Goal: Task Accomplishment & Management: Manage account settings

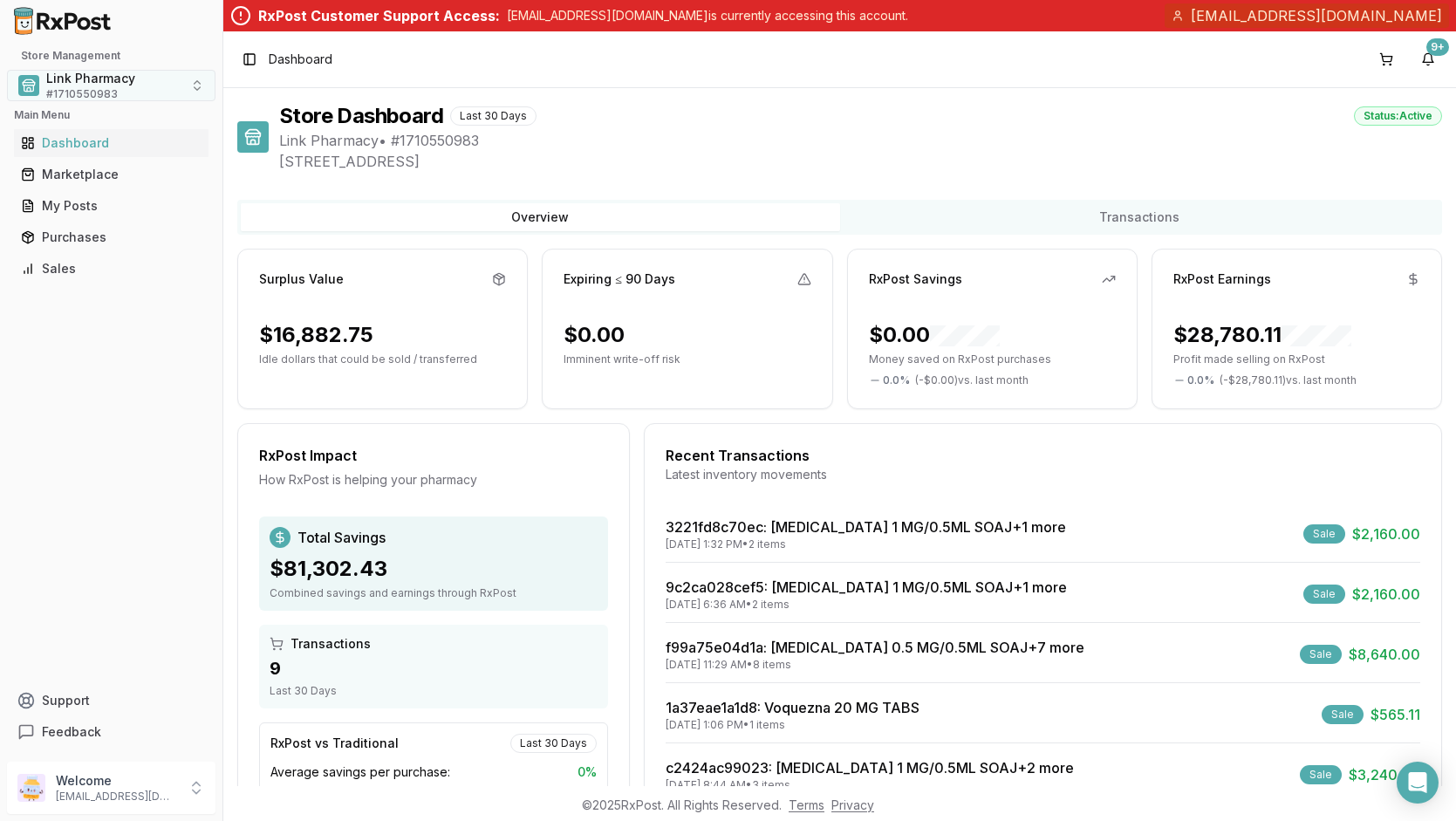
click at [193, 84] on button "Link Pharmacy # 1710550983" at bounding box center [111, 85] width 209 height 31
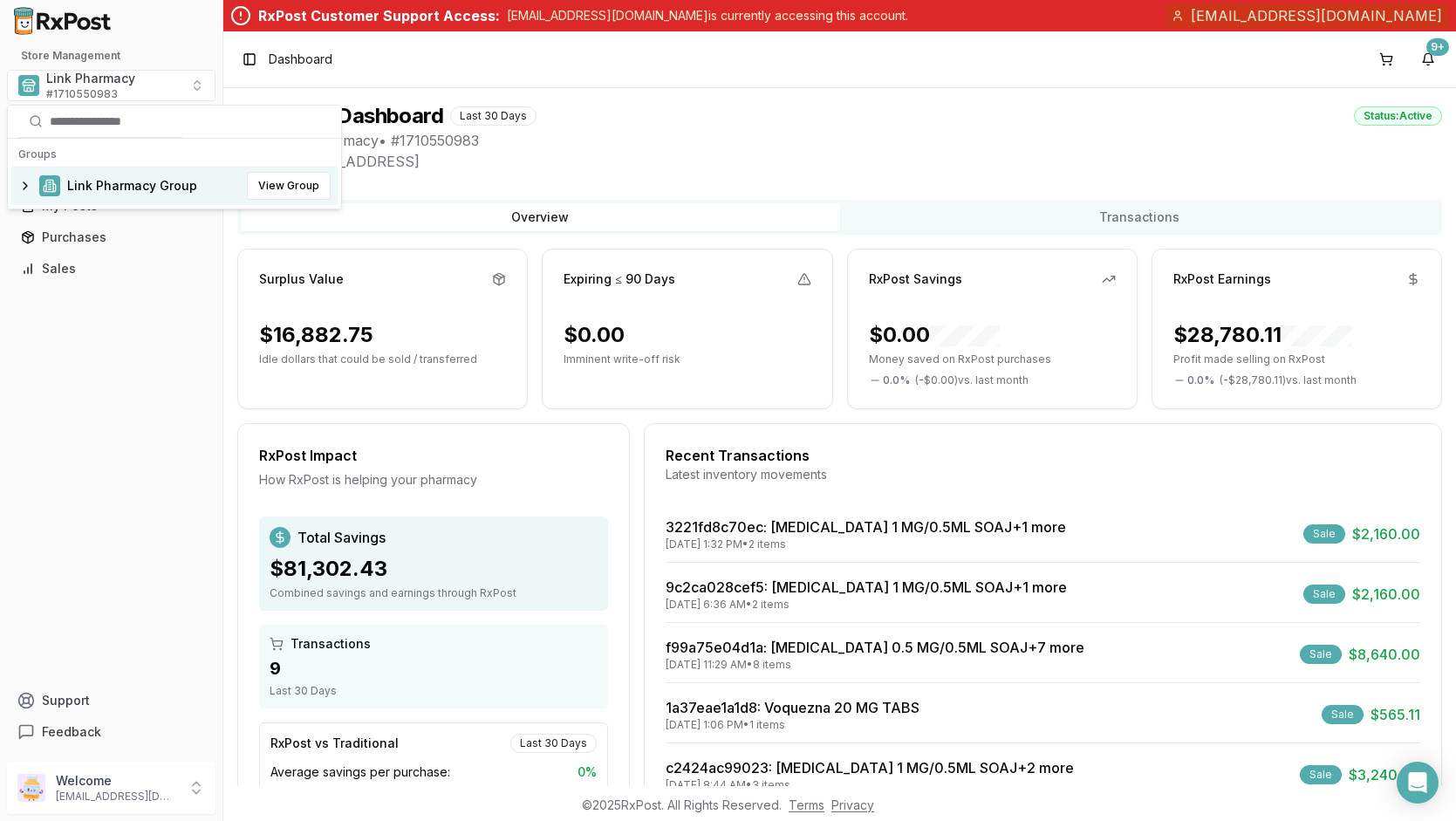
click at [28, 183] on div "Link Pharmacy Group View Group" at bounding box center [174, 186] width 326 height 39
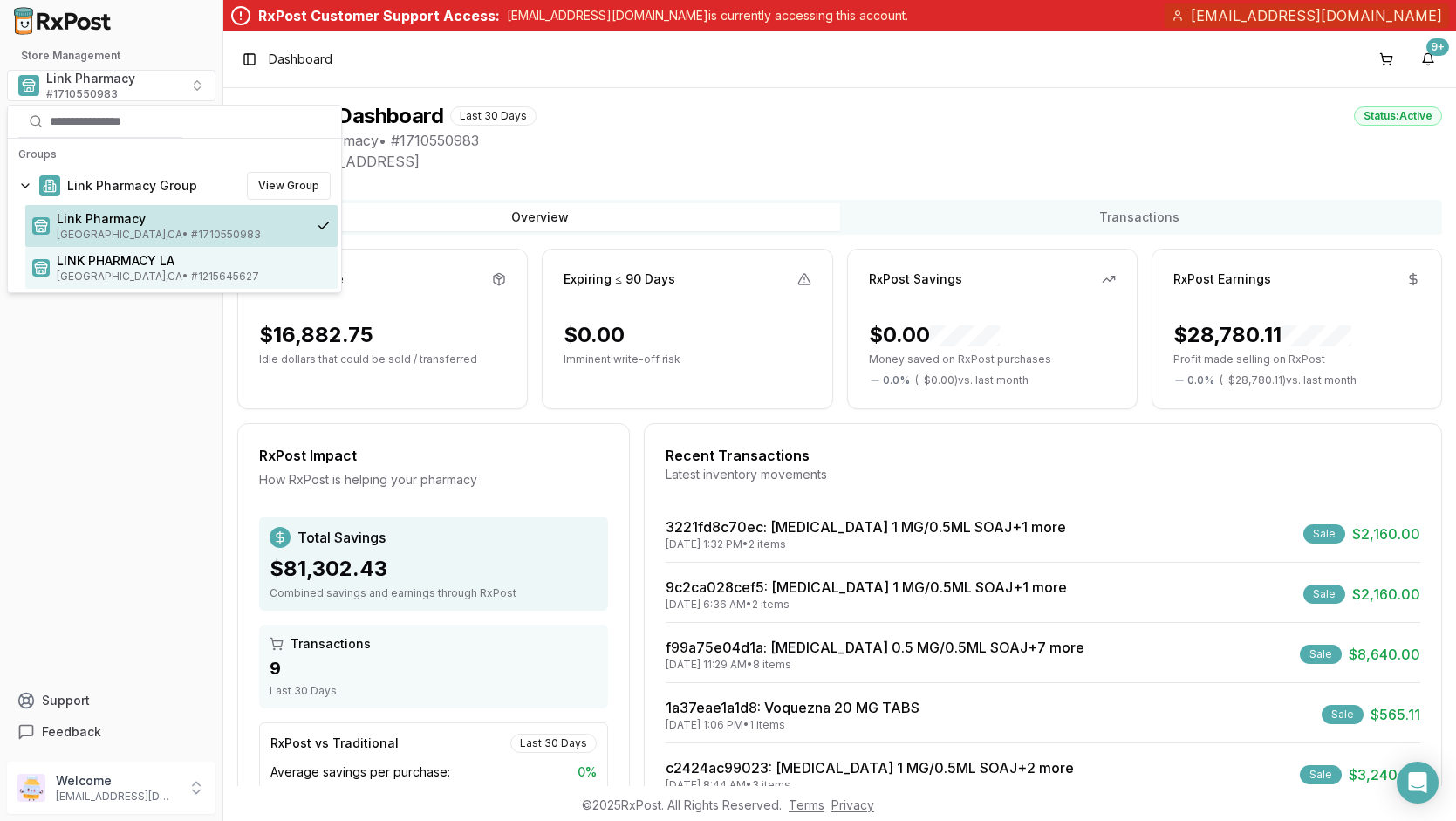
click at [110, 269] on span "Los Angeles , CA • # 1215645627" at bounding box center [194, 276] width 274 height 14
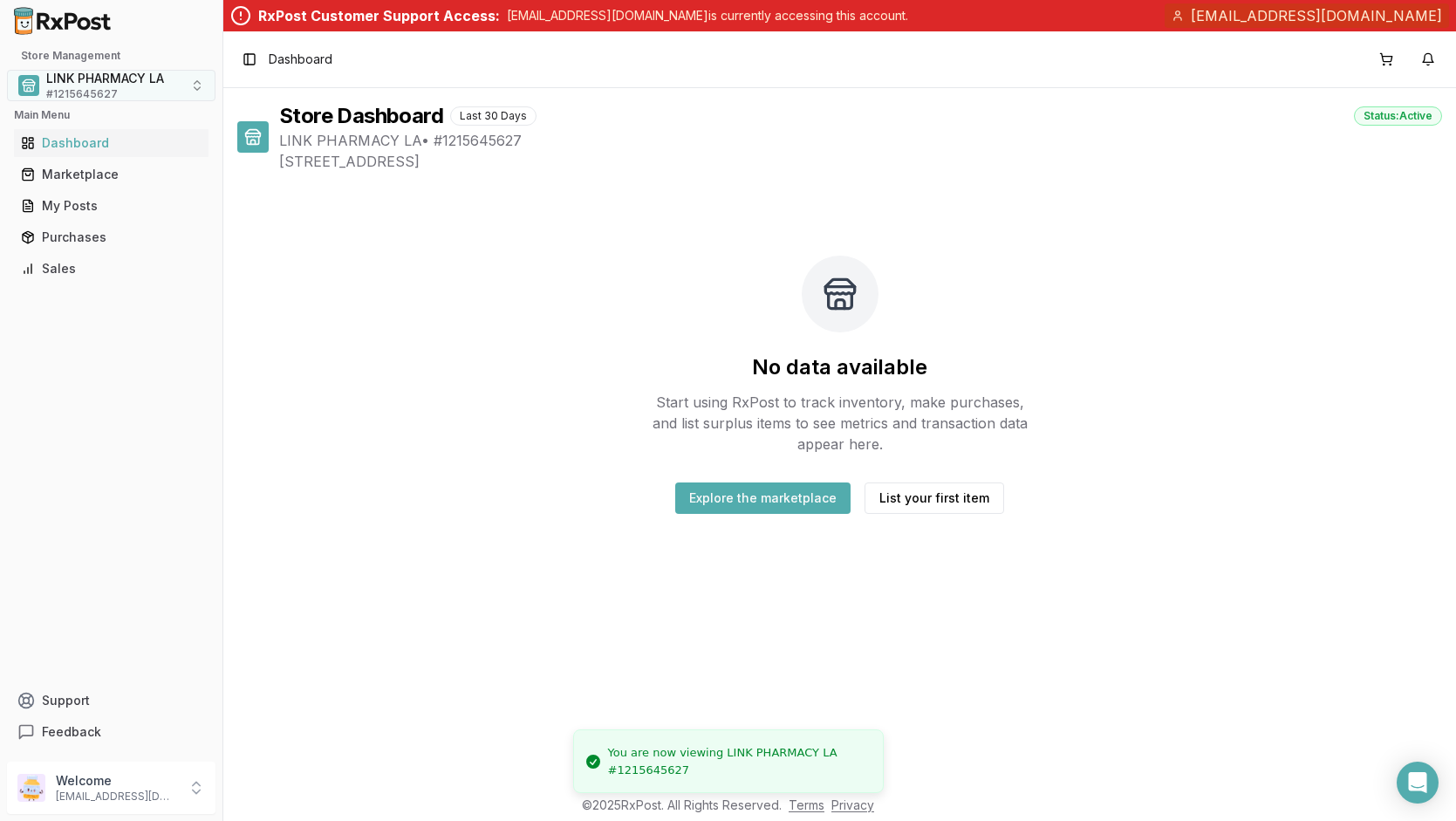
click at [129, 84] on span "LINK PHARMACY LA" at bounding box center [105, 78] width 118 height 17
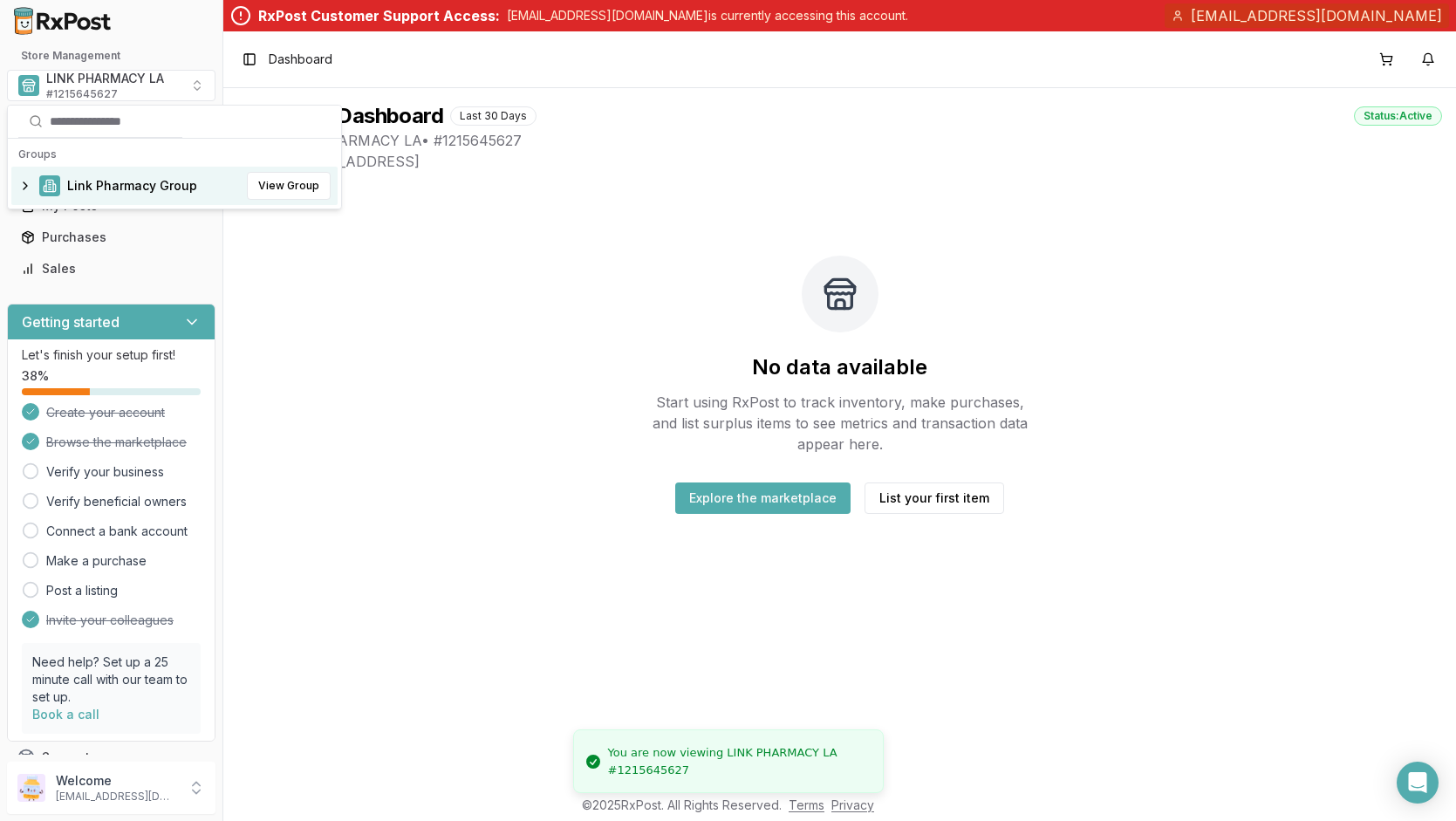
click at [26, 185] on div "Link Pharmacy Group View Group" at bounding box center [174, 186] width 326 height 39
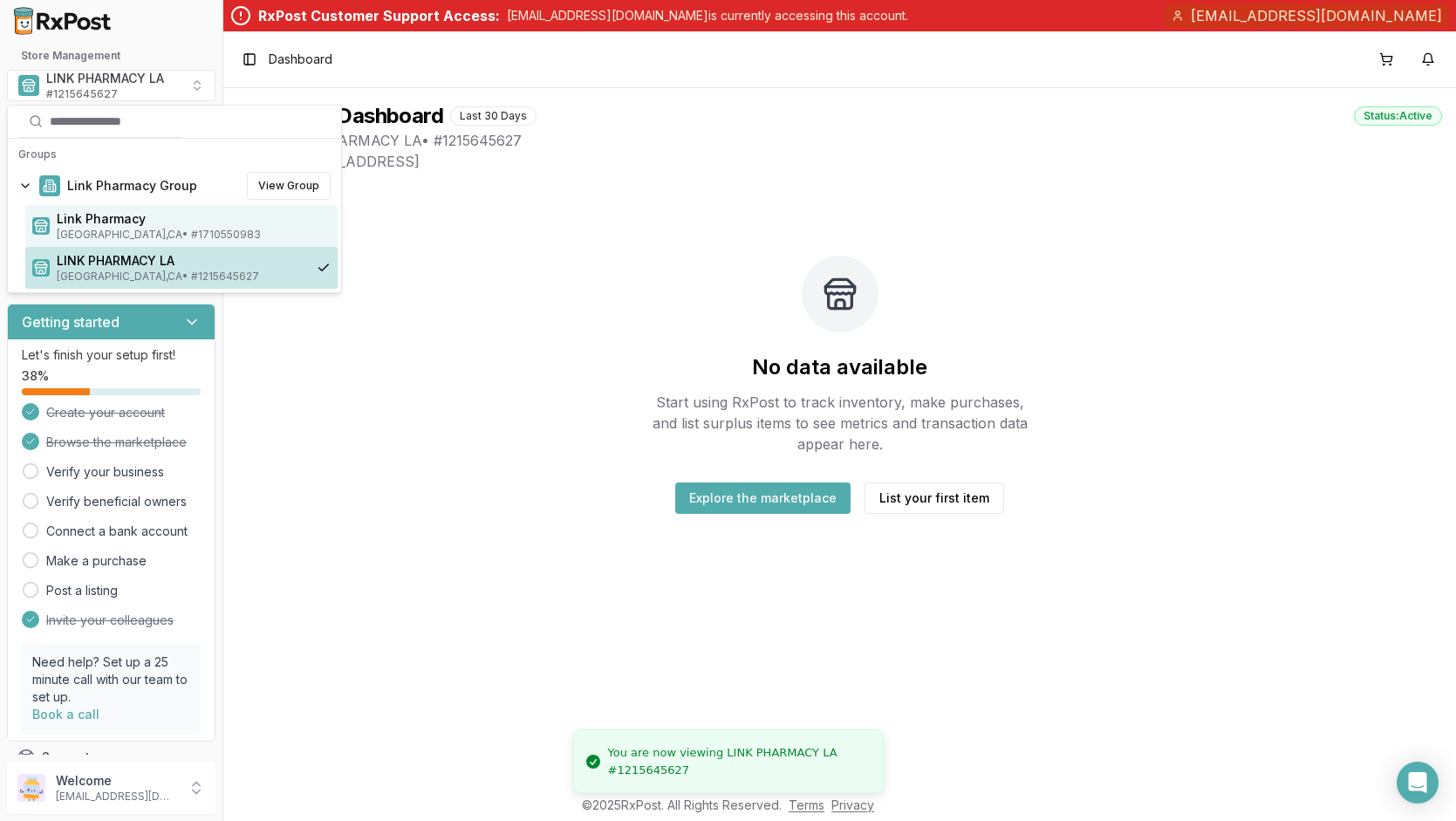
click at [132, 233] on span "[GEOGRAPHIC_DATA] , [GEOGRAPHIC_DATA] • # 1710550983" at bounding box center [194, 234] width 274 height 14
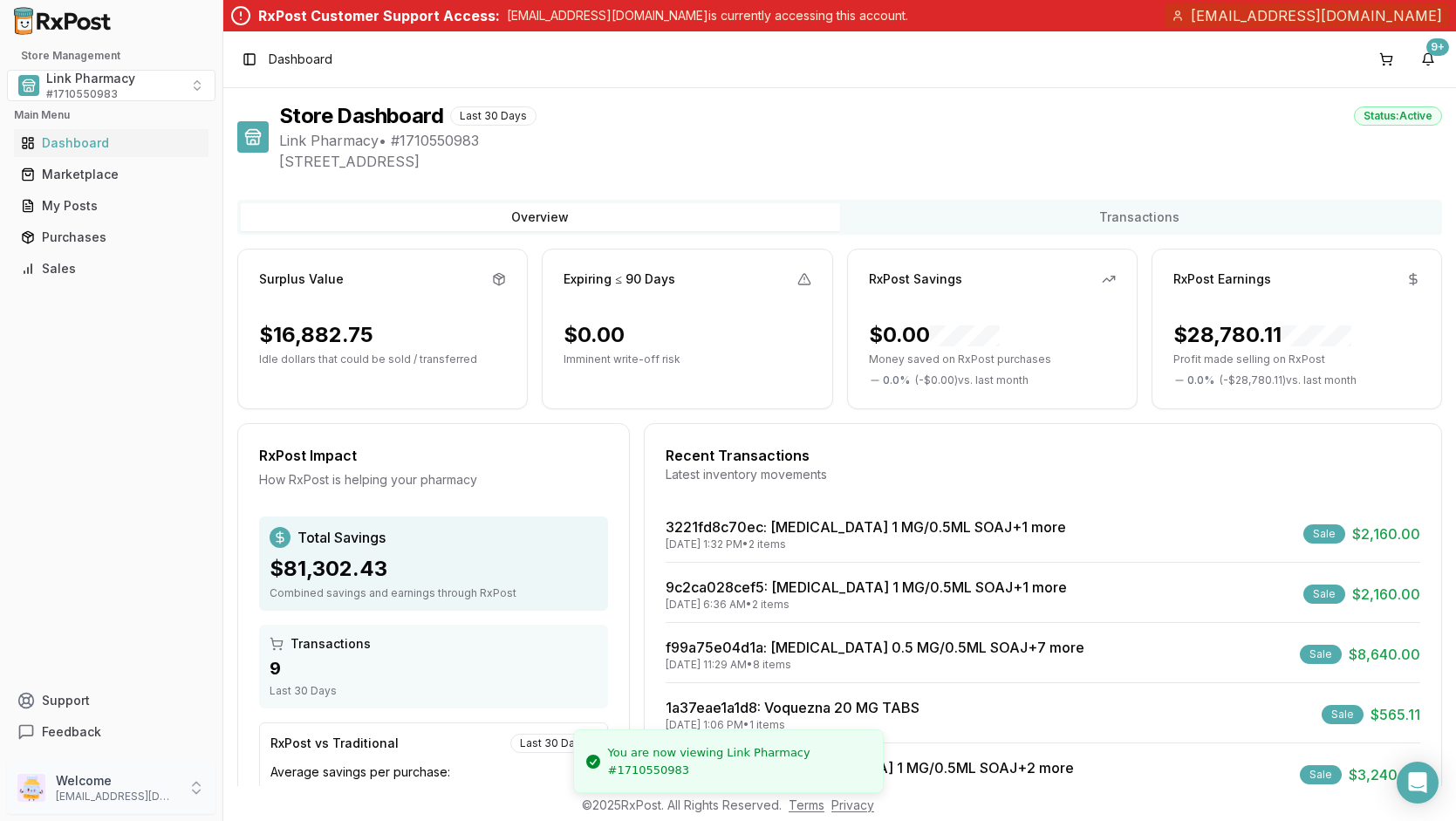
click at [186, 790] on div "Welcome ylin4sharon@gmail.com" at bounding box center [111, 787] width 209 height 52
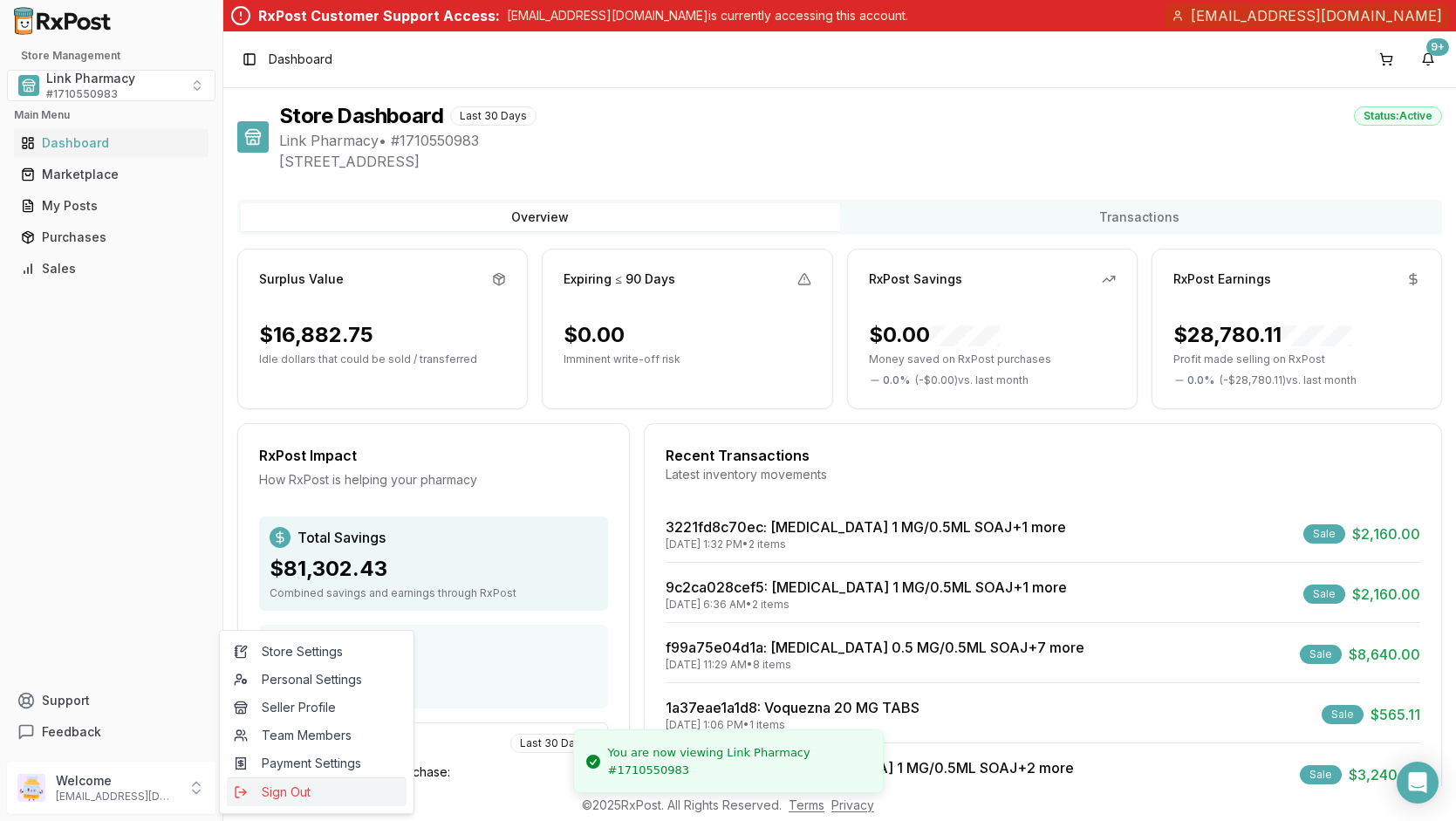
click at [283, 791] on span "Sign Out" at bounding box center [317, 792] width 165 height 17
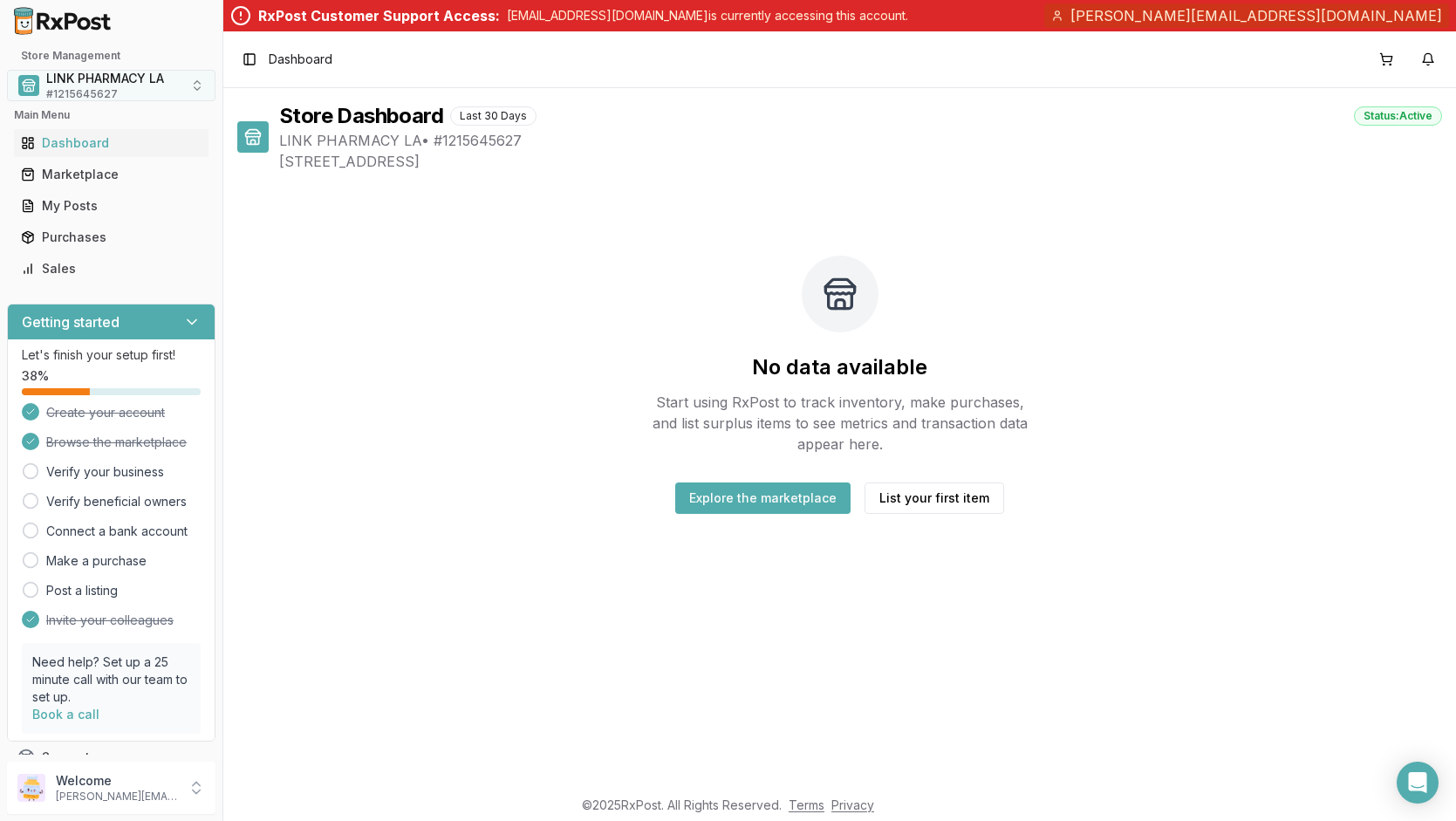
click at [163, 79] on span "LINK PHARMACY LA" at bounding box center [105, 78] width 118 height 17
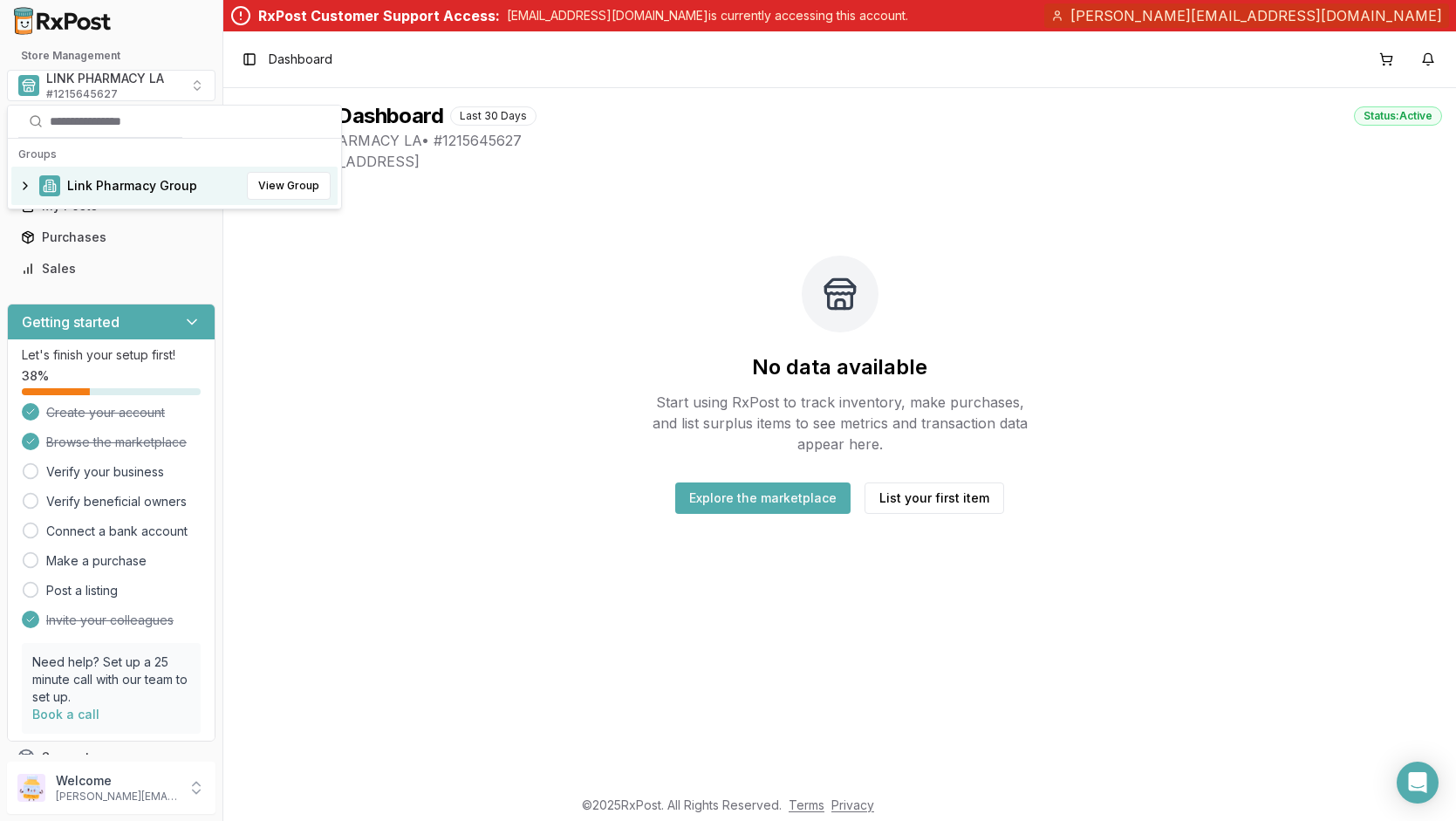
click at [26, 186] on div "Link Pharmacy Group View Group" at bounding box center [174, 186] width 326 height 39
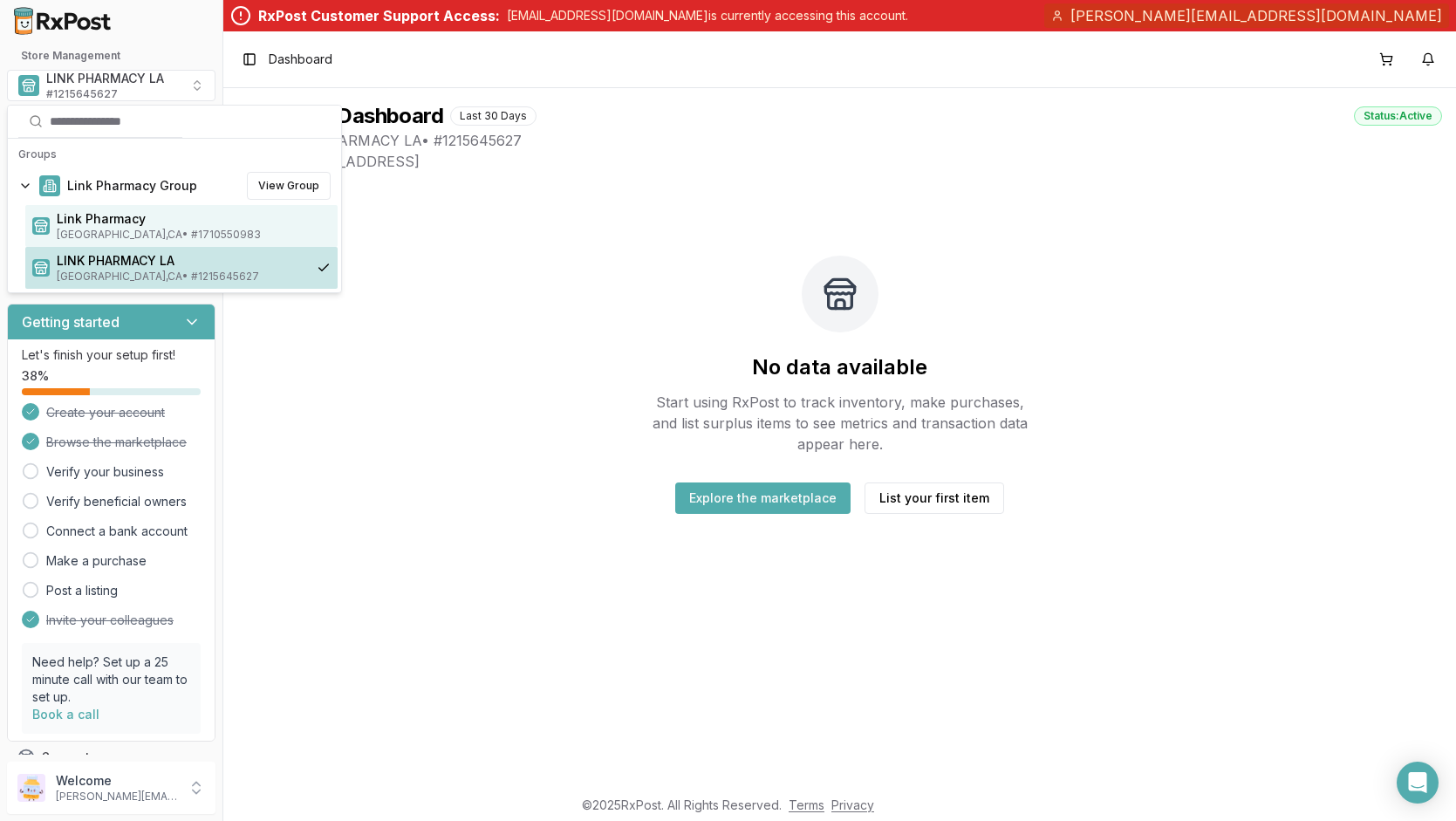
click at [98, 230] on span "[GEOGRAPHIC_DATA] , [GEOGRAPHIC_DATA] • # 1710550983" at bounding box center [194, 234] width 274 height 14
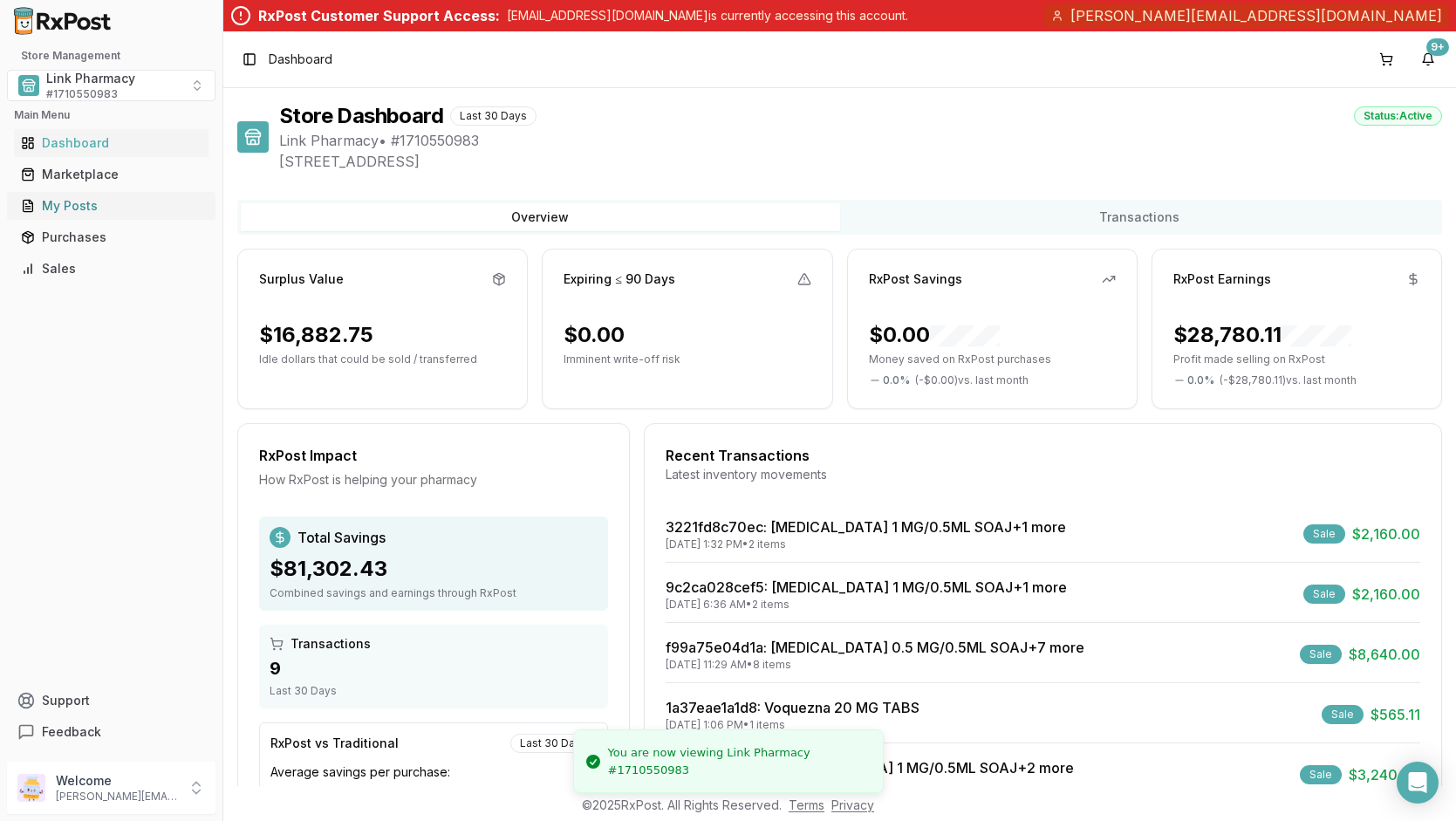
click at [104, 207] on div "My Posts" at bounding box center [111, 206] width 181 height 17
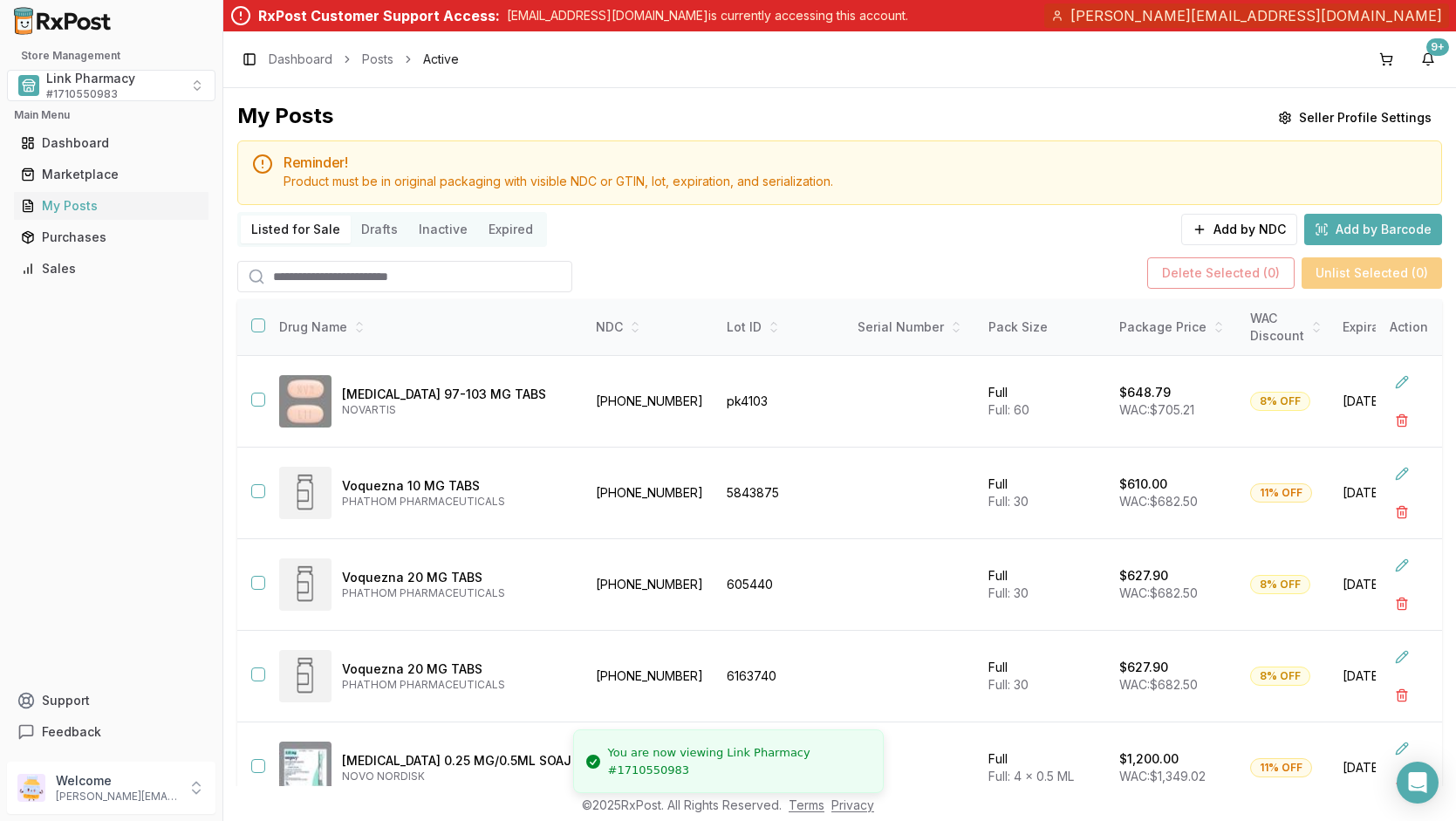
click at [378, 229] on button "Drafts" at bounding box center [379, 230] width 58 height 28
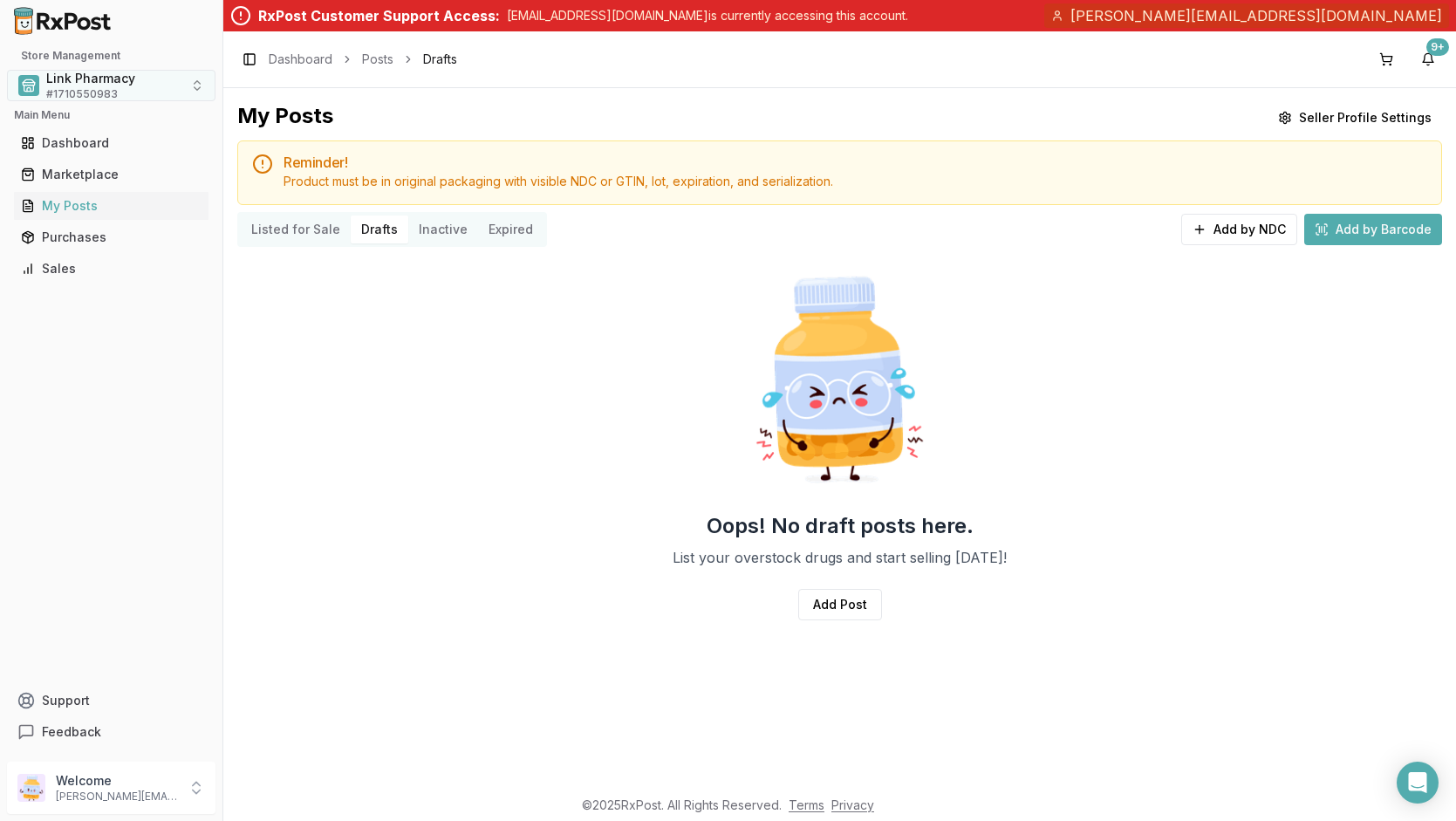
click at [182, 89] on button "Link Pharmacy # 1710550983" at bounding box center [111, 85] width 209 height 31
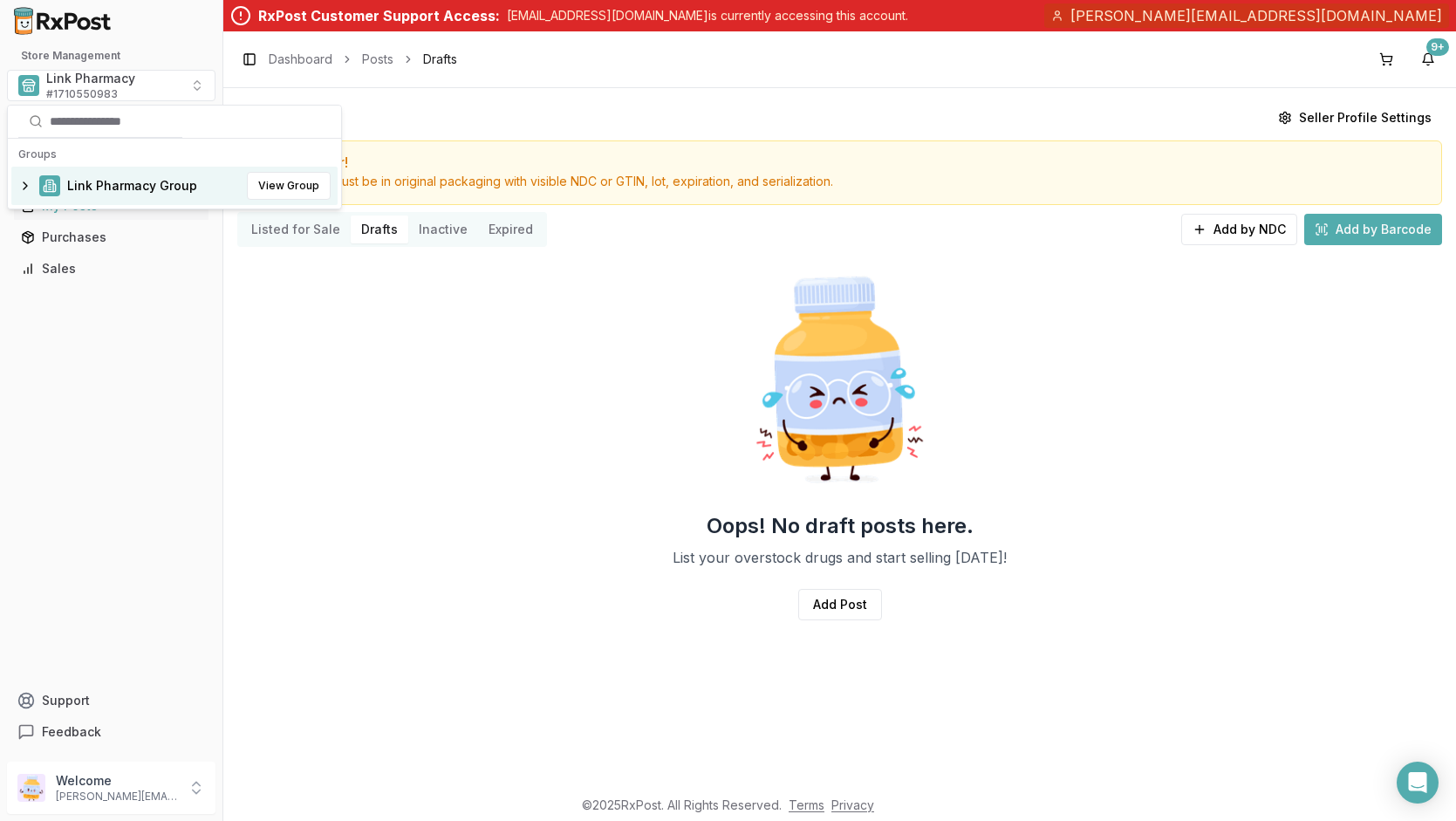
click at [70, 186] on span "Link Pharmacy Group" at bounding box center [132, 186] width 130 height 17
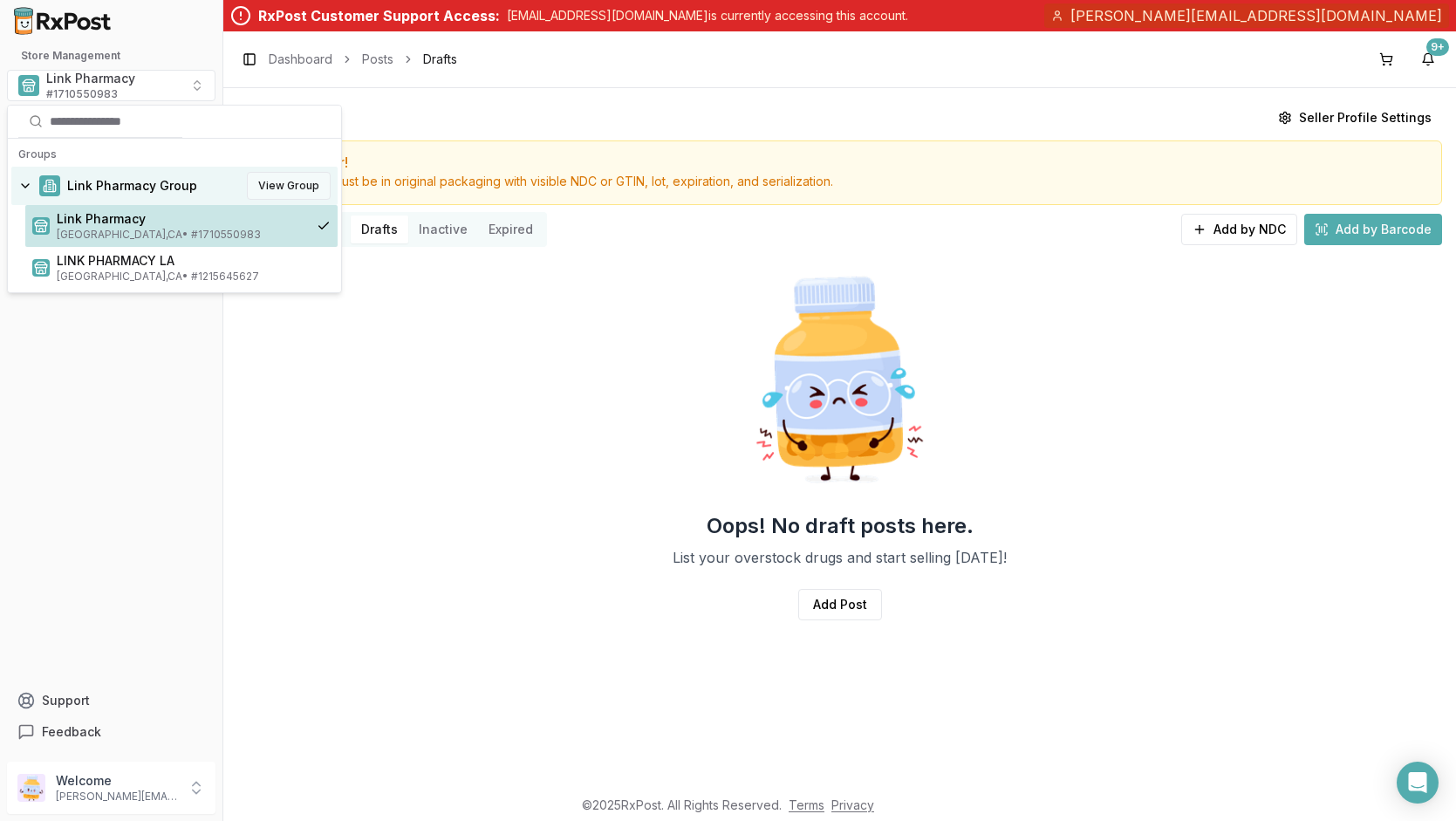
click at [286, 181] on button "View Group" at bounding box center [288, 186] width 84 height 28
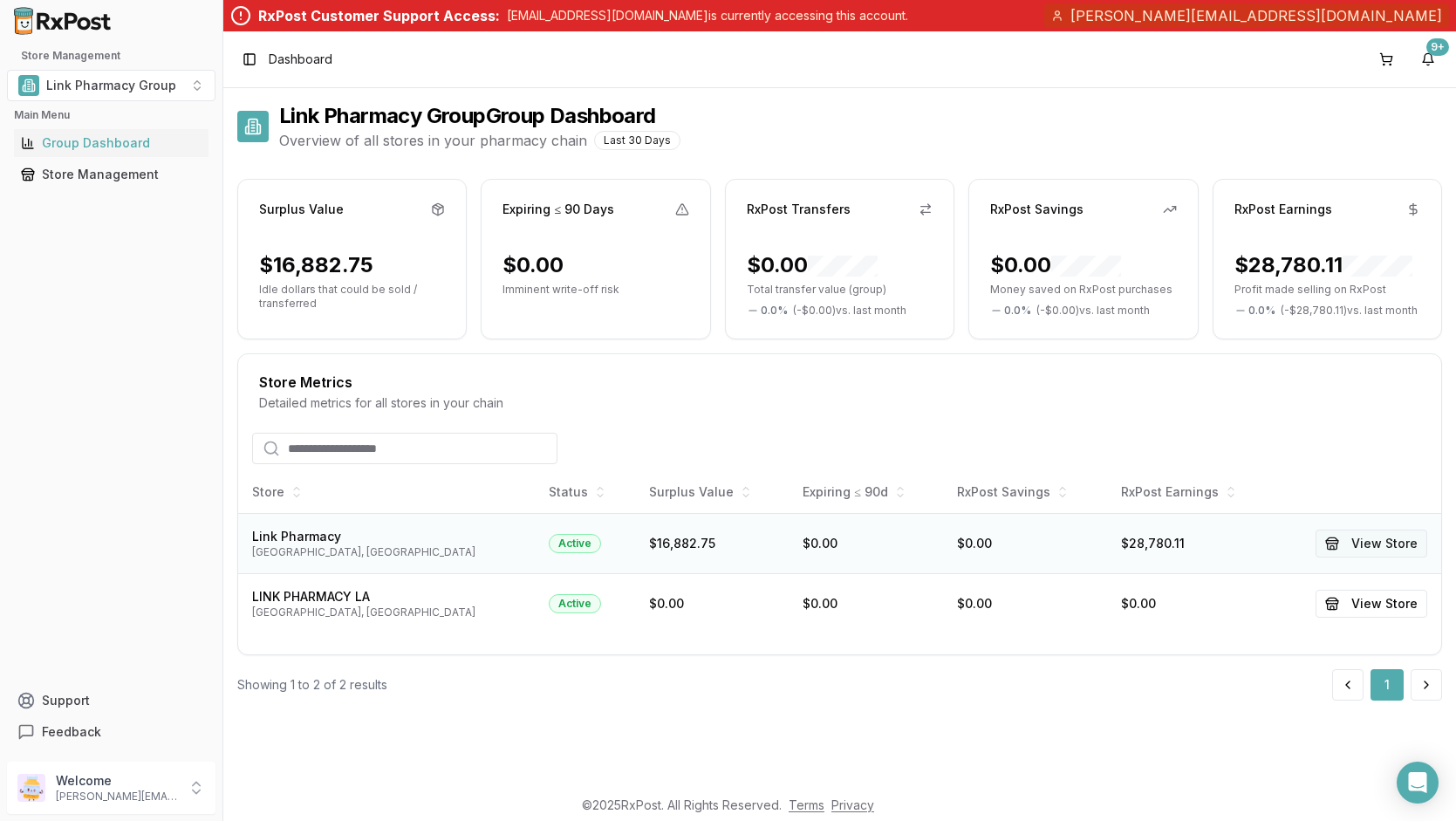
click at [1393, 543] on button "View Store" at bounding box center [1371, 543] width 112 height 28
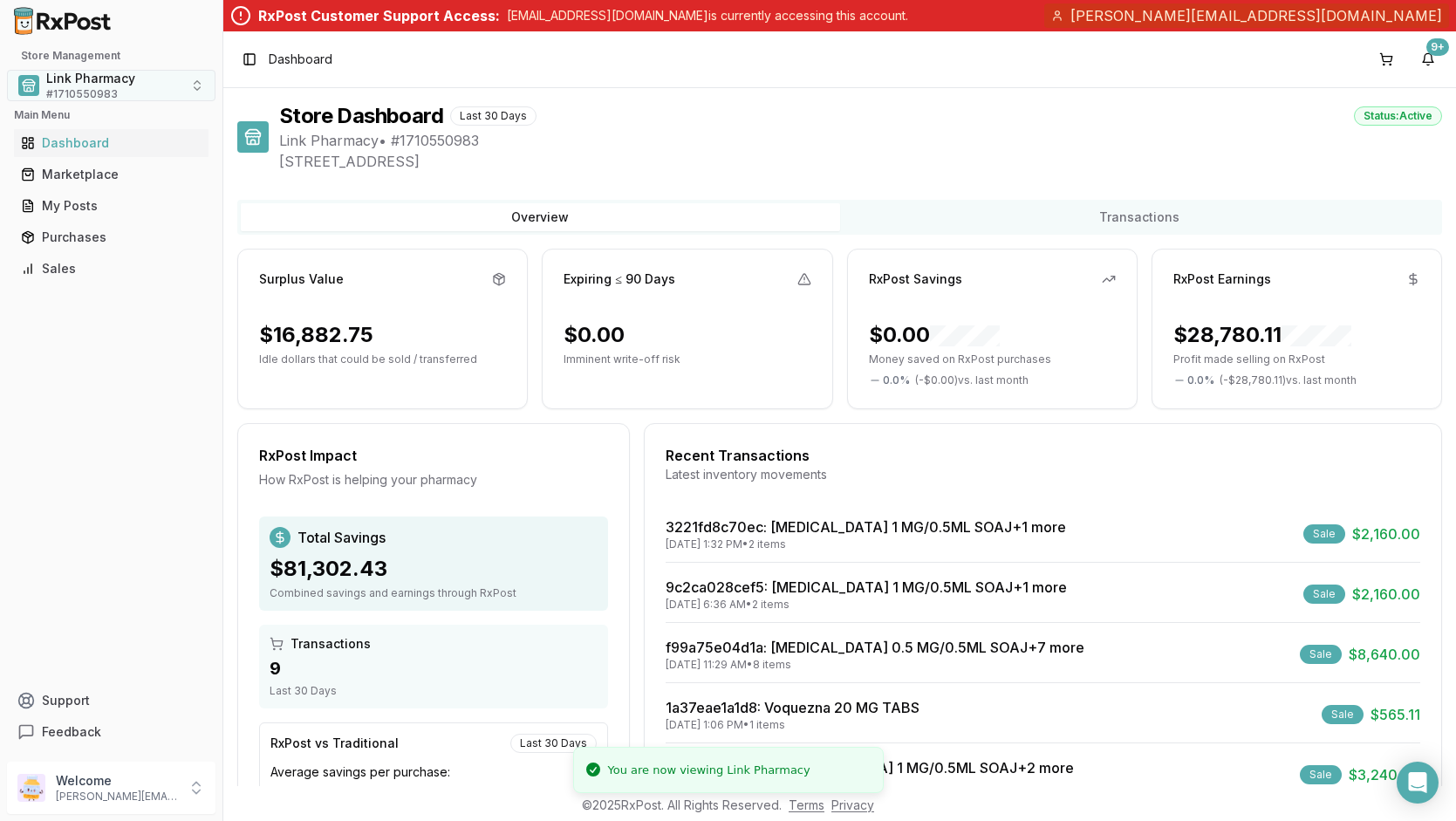
click at [190, 88] on button "Link Pharmacy # 1710550983" at bounding box center [111, 85] width 209 height 31
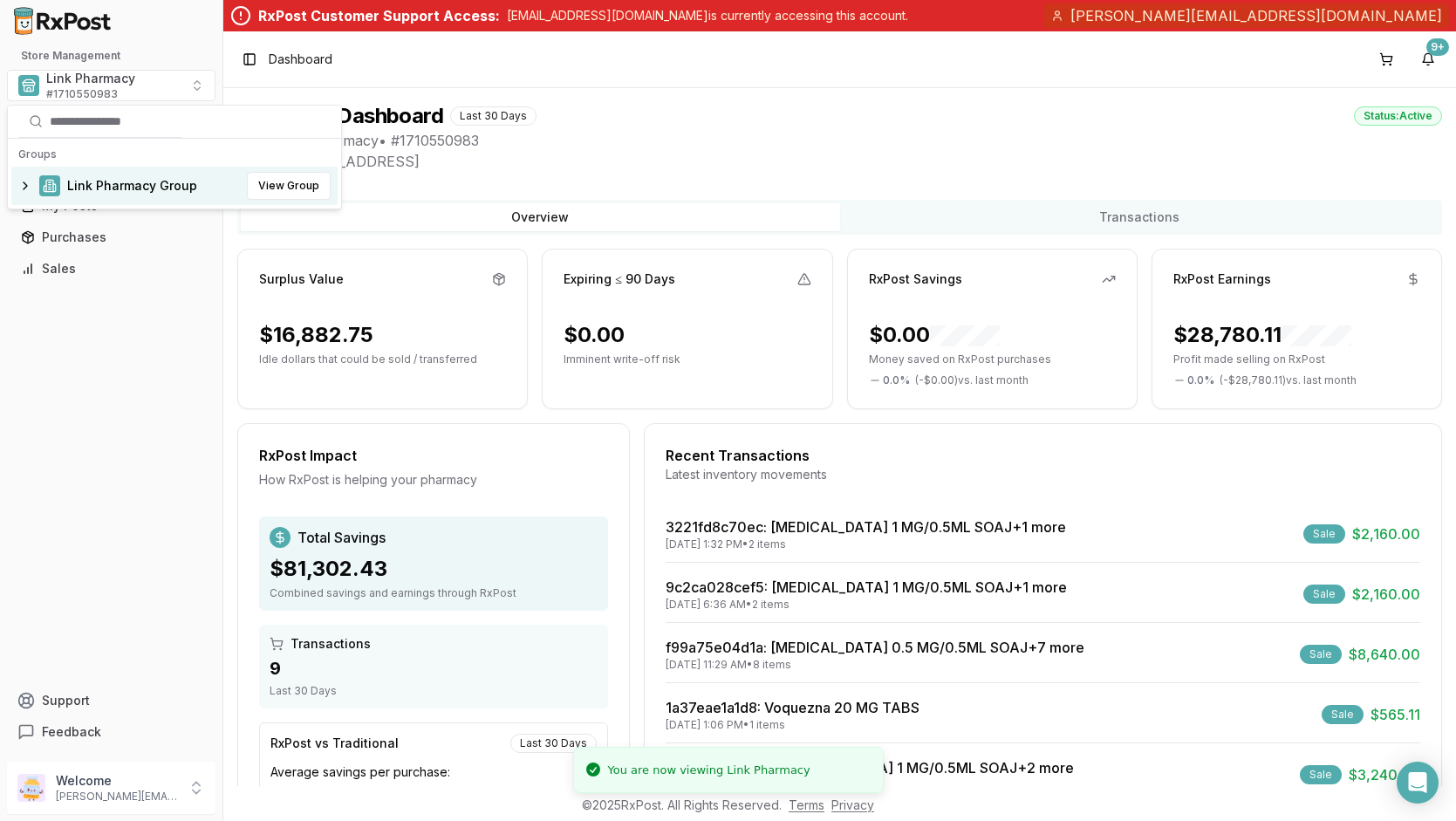
click at [22, 188] on div "Link Pharmacy Group View Group" at bounding box center [174, 186] width 326 height 39
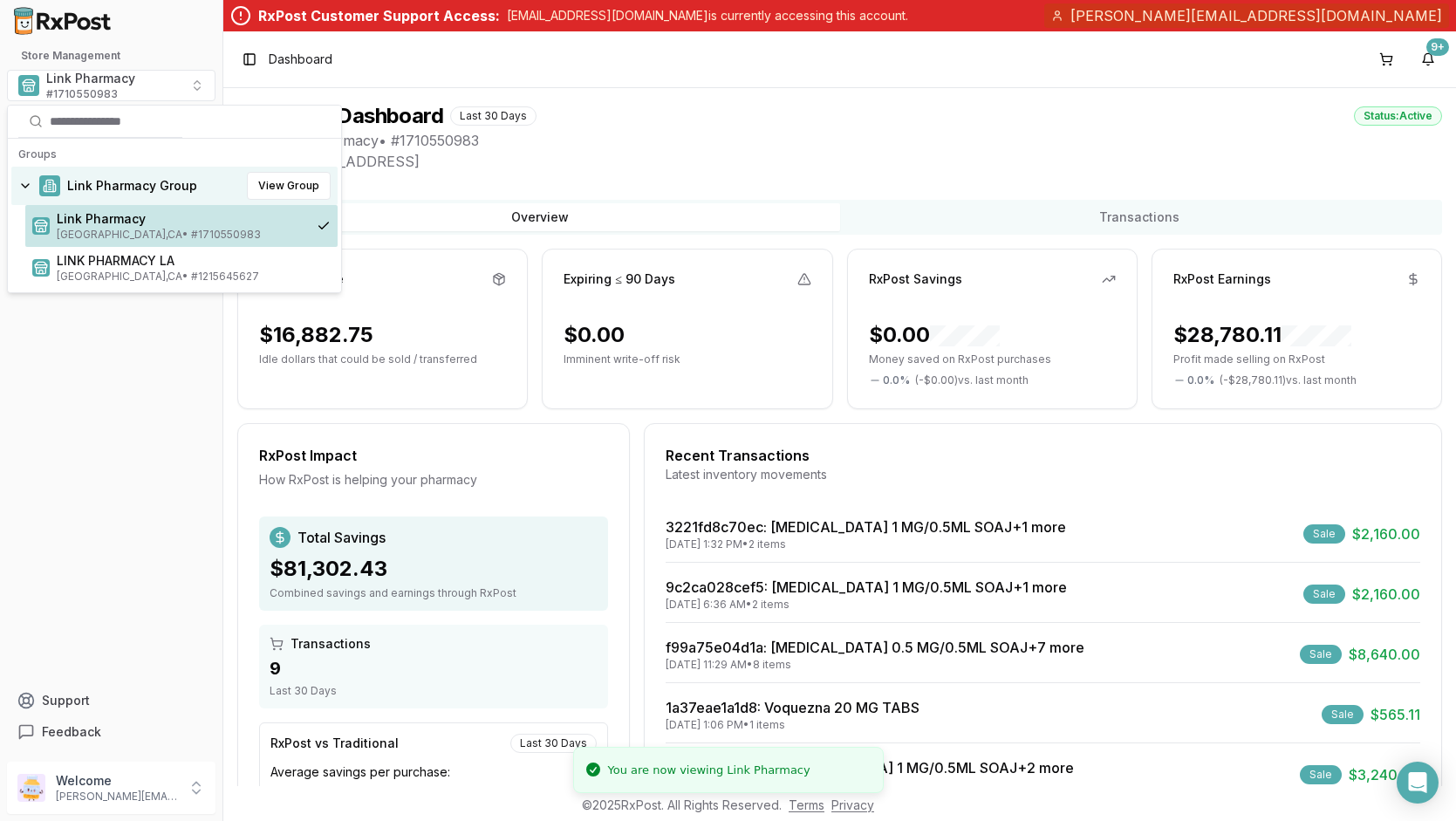
click at [22, 188] on div "Link Pharmacy Group View Group" at bounding box center [174, 186] width 326 height 39
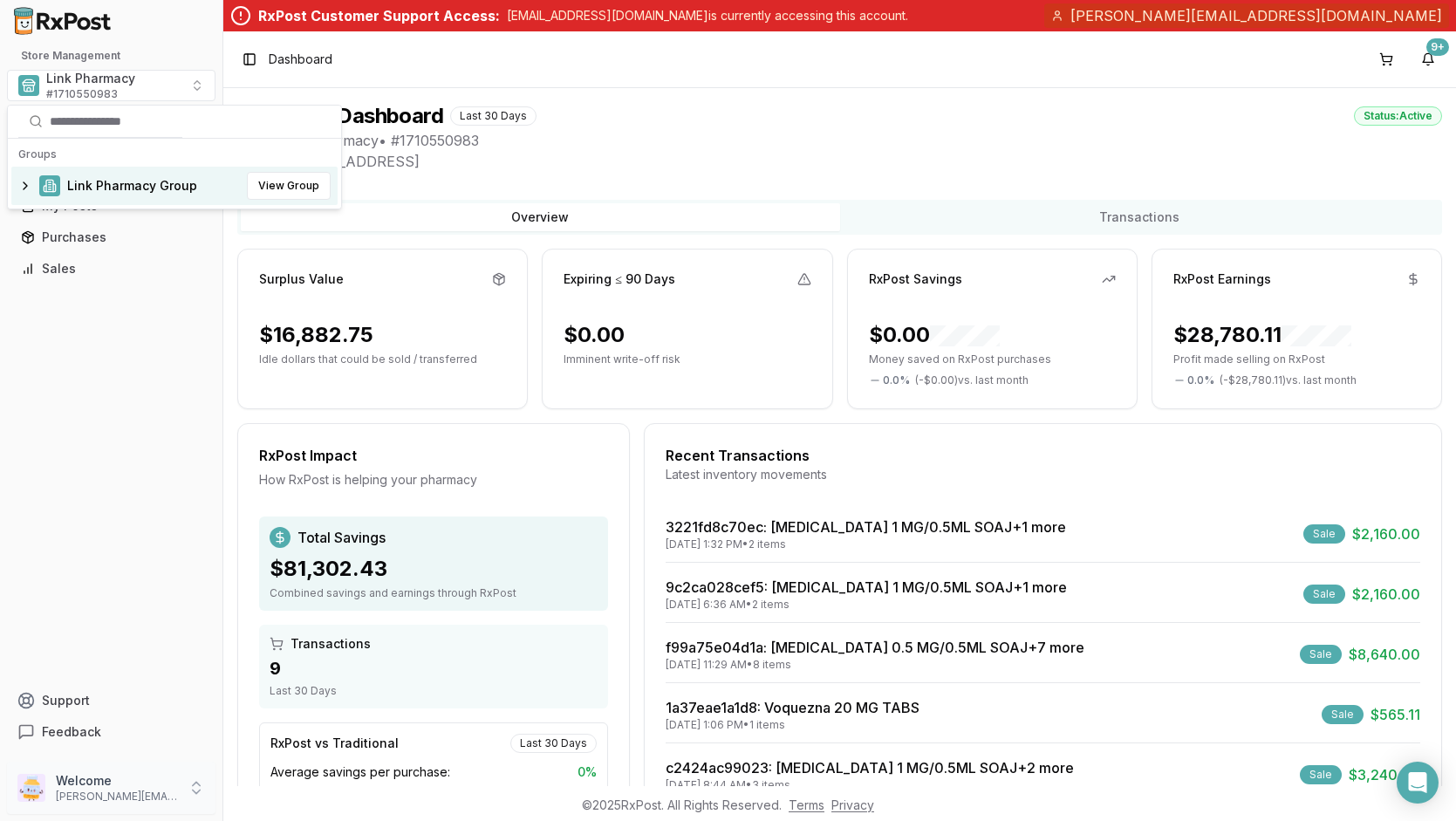
click at [113, 786] on p "Welcome" at bounding box center [117, 781] width 121 height 17
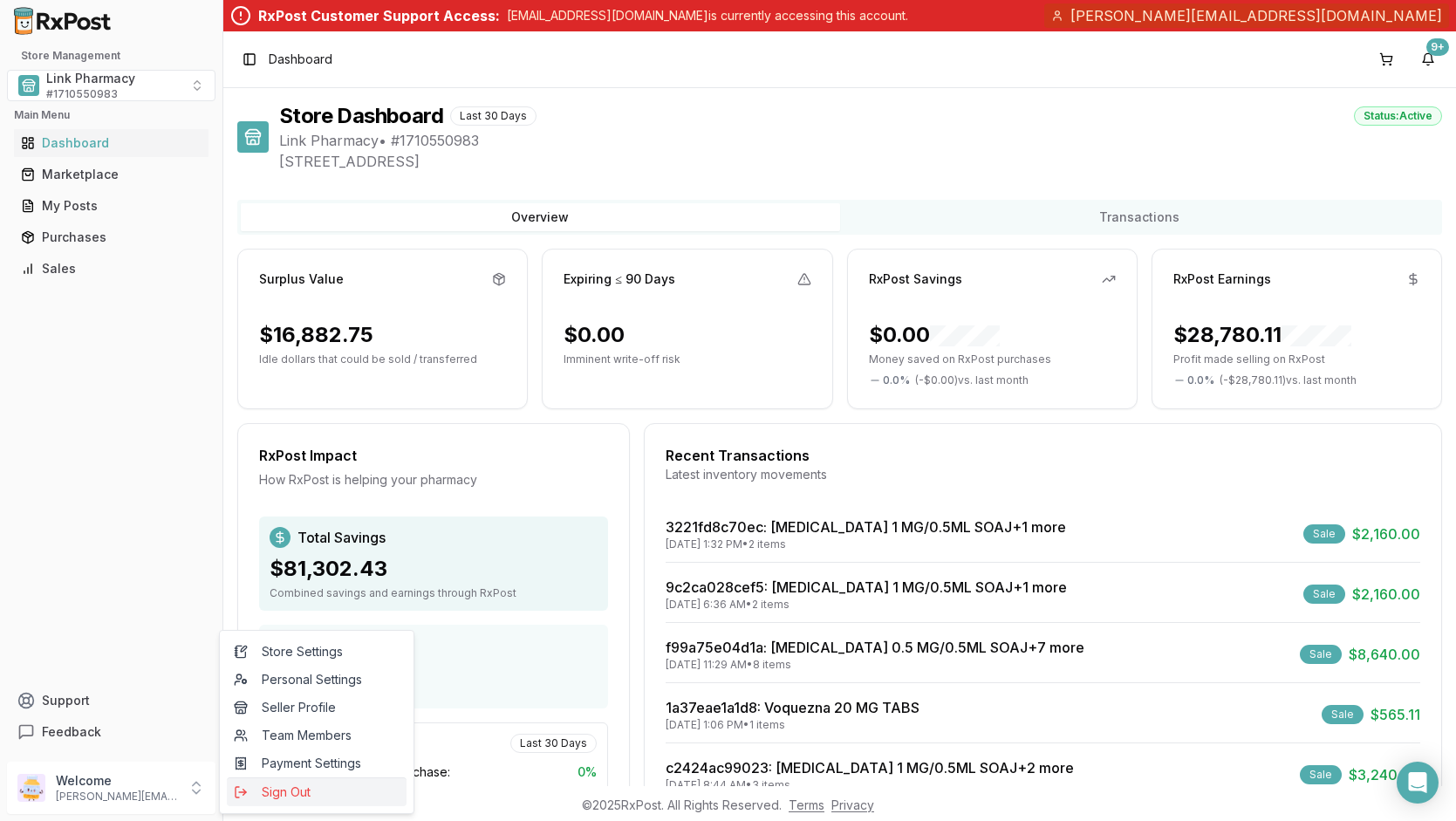
click at [296, 789] on span "Sign Out" at bounding box center [317, 792] width 165 height 17
